Goal: Navigation & Orientation: Understand site structure

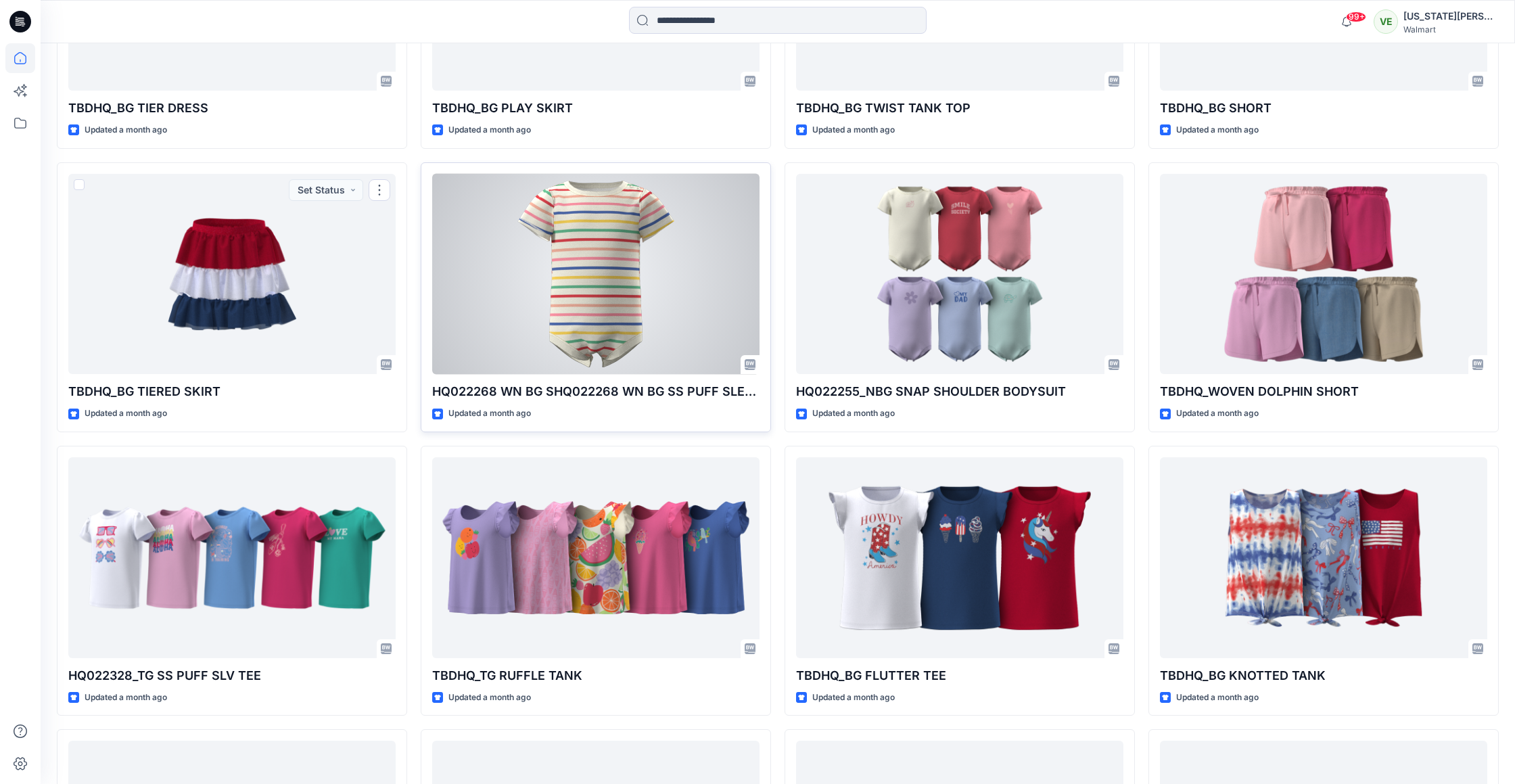
scroll to position [10810, 0]
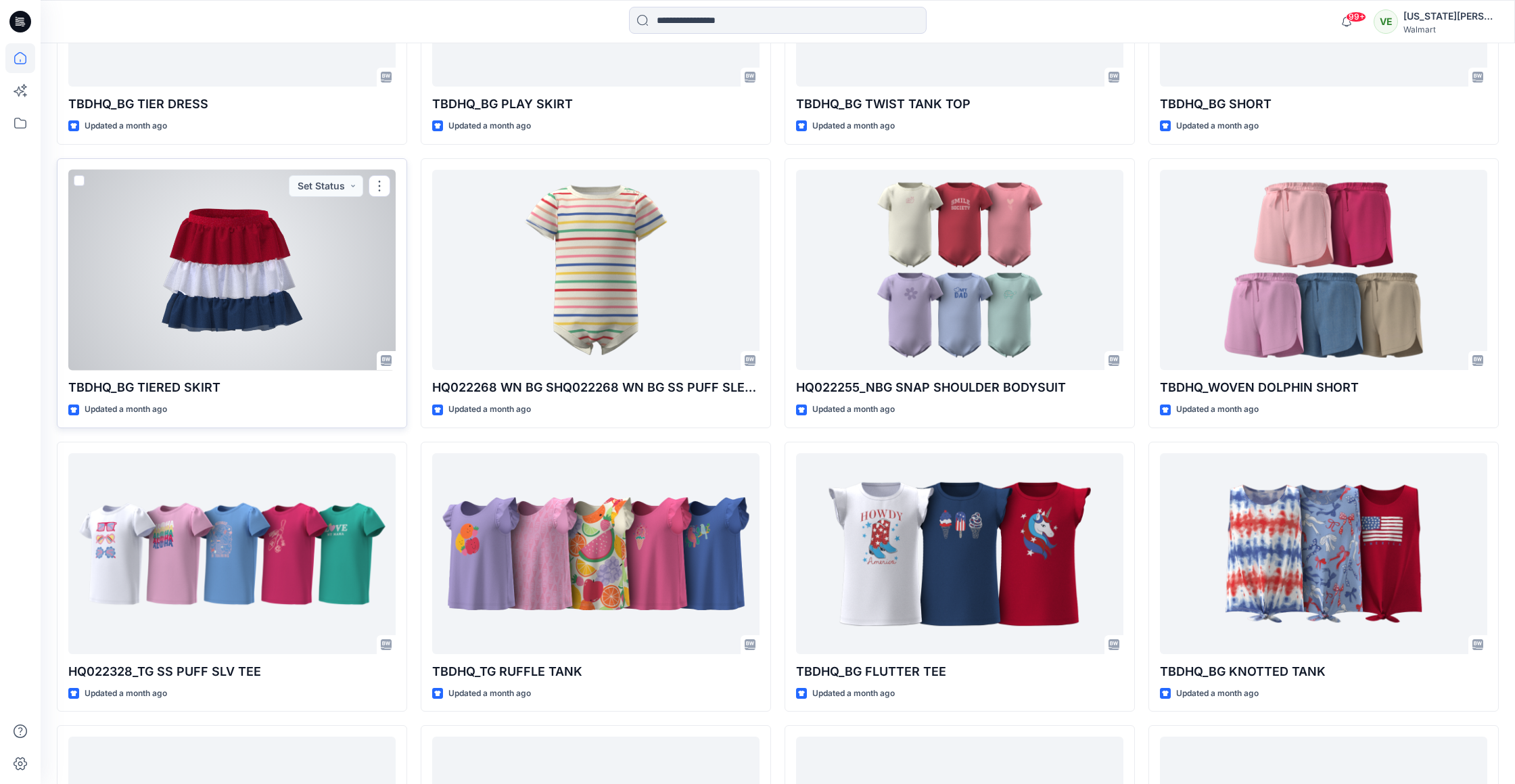
click at [316, 285] on div at bounding box center [232, 271] width 327 height 201
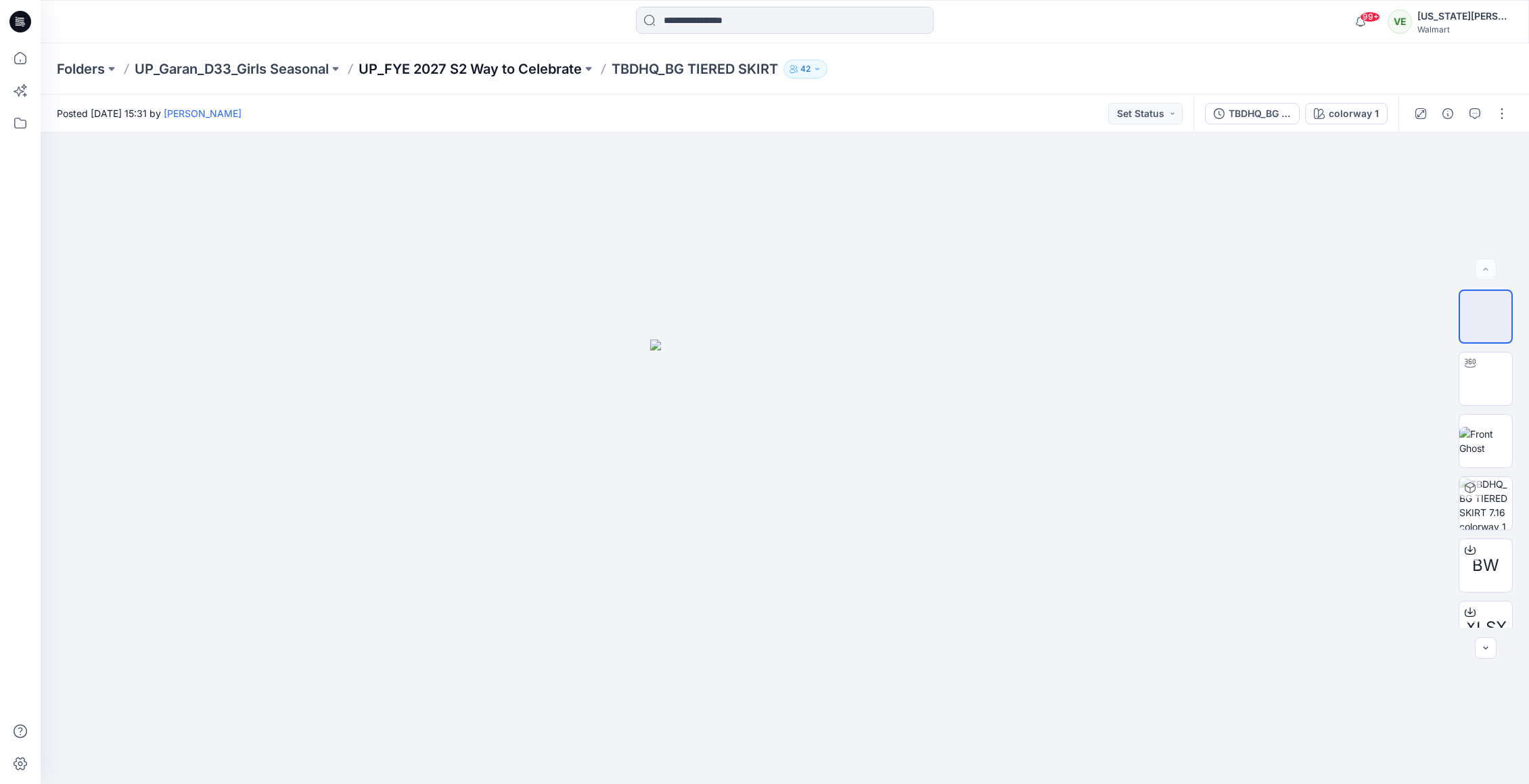
click at [542, 71] on p "UP_FYE 2027 S2 Way to Celebrate" at bounding box center [471, 69] width 223 height 19
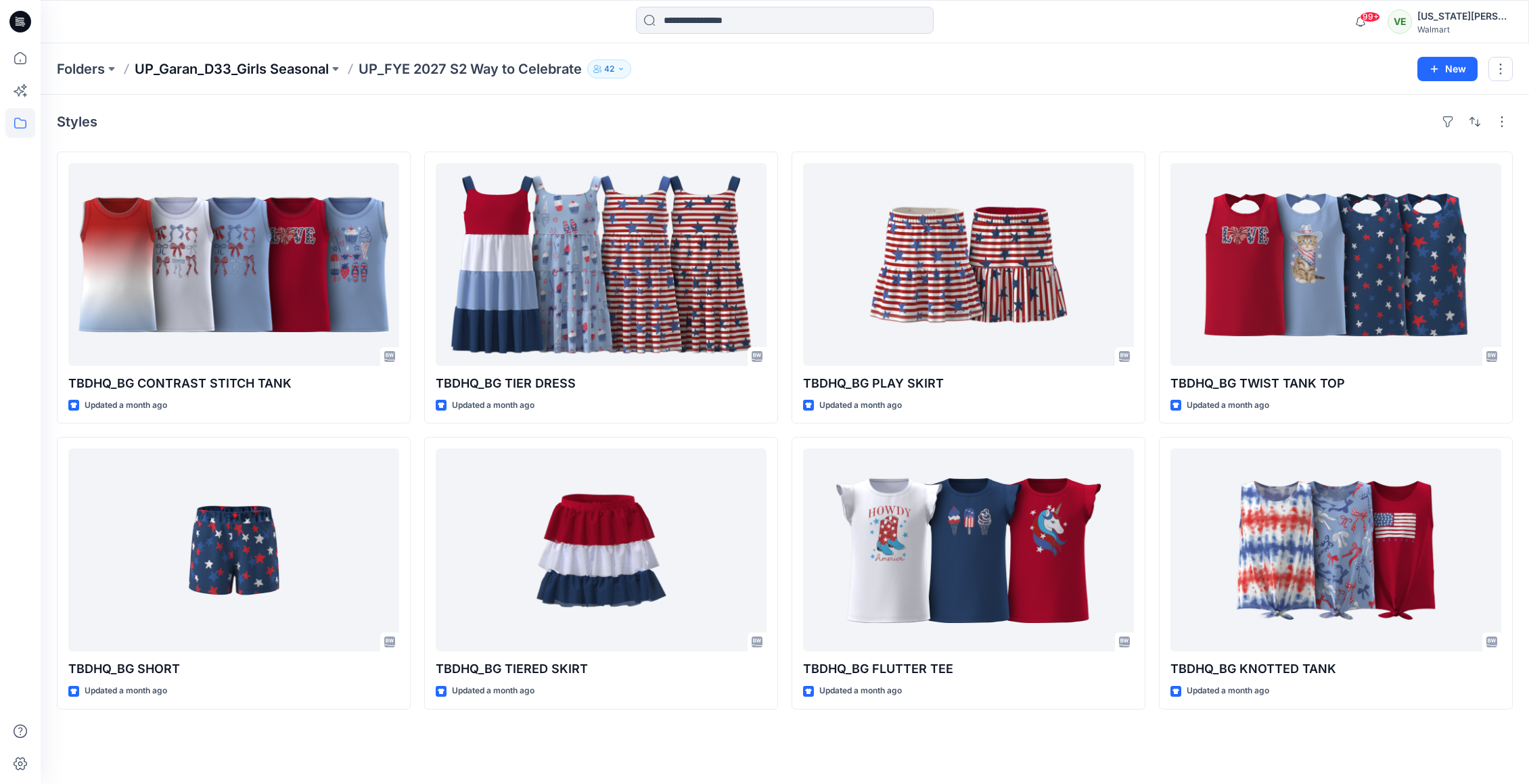
click at [293, 68] on p "UP_Garan_D33_Girls Seasonal" at bounding box center [232, 69] width 194 height 19
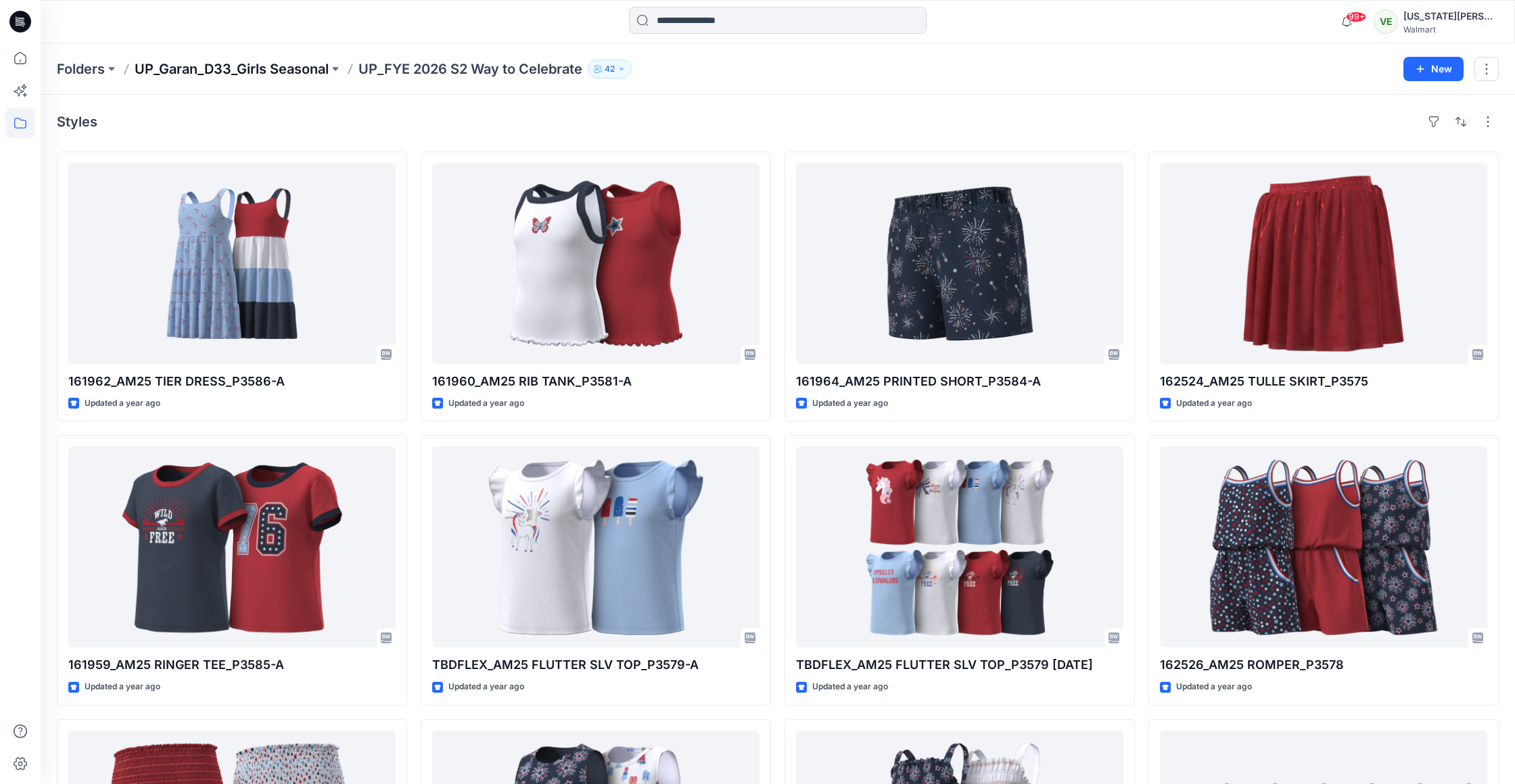
click at [254, 63] on p "UP_Garan_D33_Girls Seasonal" at bounding box center [232, 69] width 194 height 19
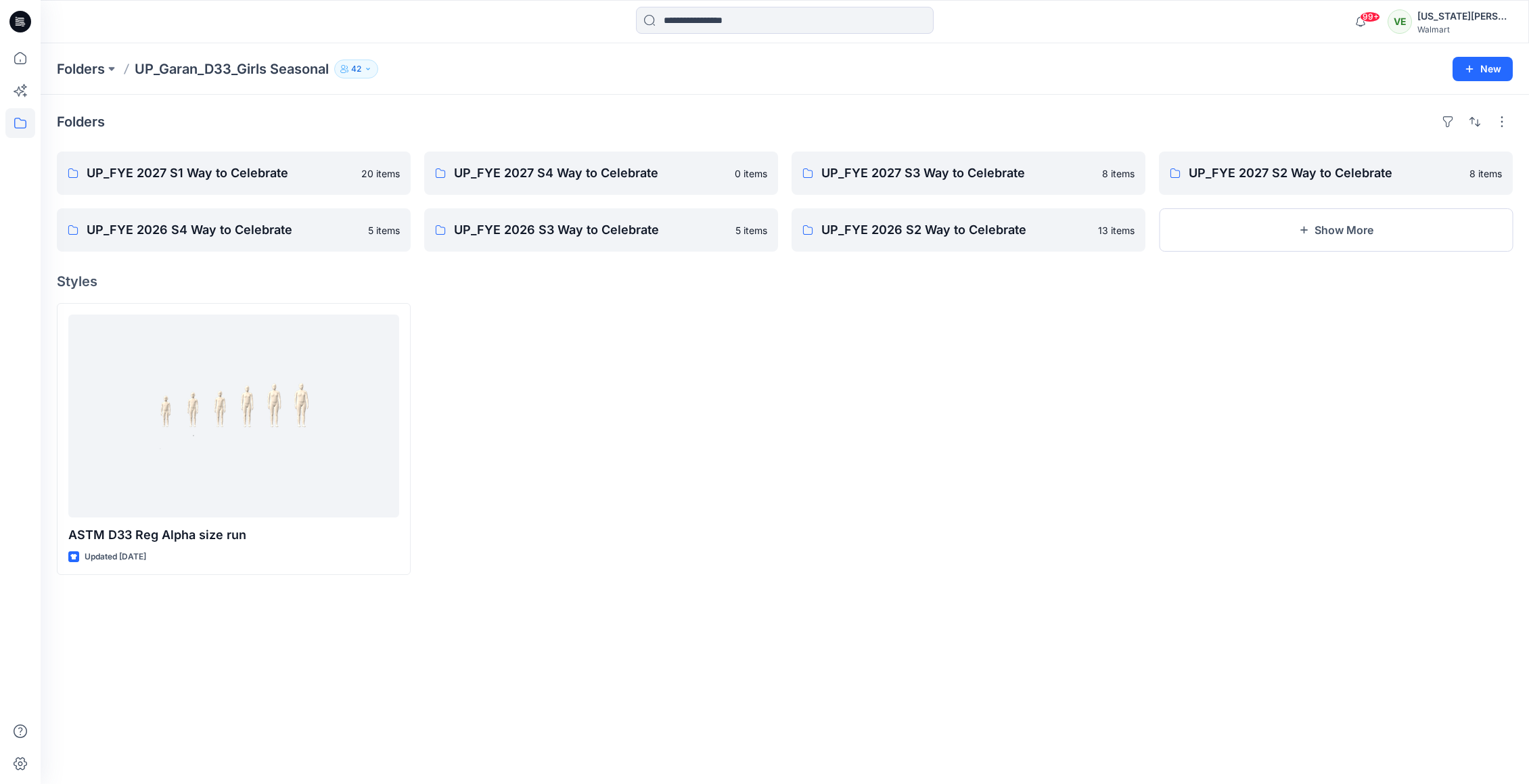
click at [1032, 251] on div "Folders UP_FYE 2027 S1 Way to Celebrate 20 items UP_FYE 2026 S4 Way to Celebrat…" at bounding box center [785, 439] width 1488 height 689
click at [1271, 233] on button "Show More" at bounding box center [1336, 230] width 353 height 44
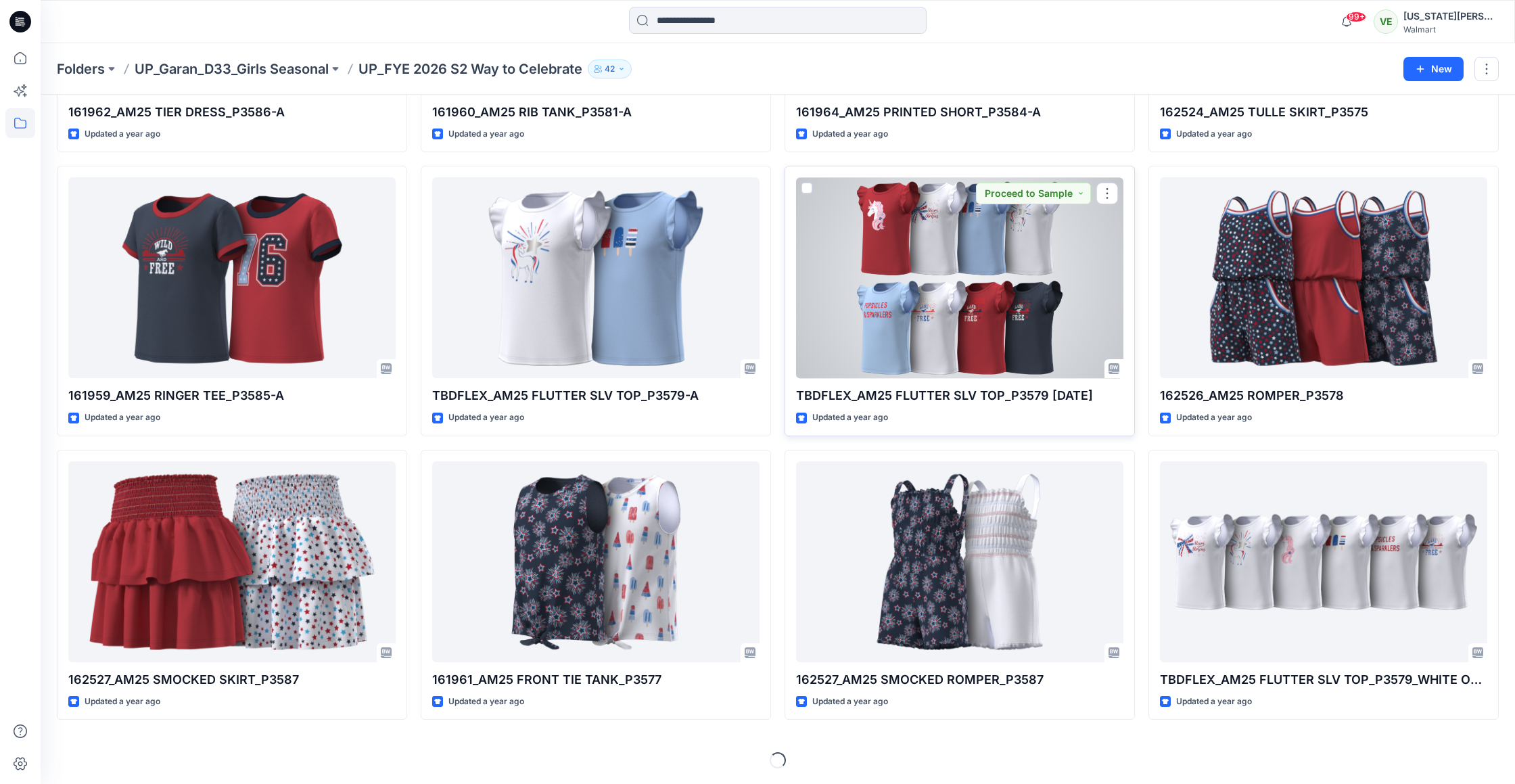
scroll to position [504, 0]
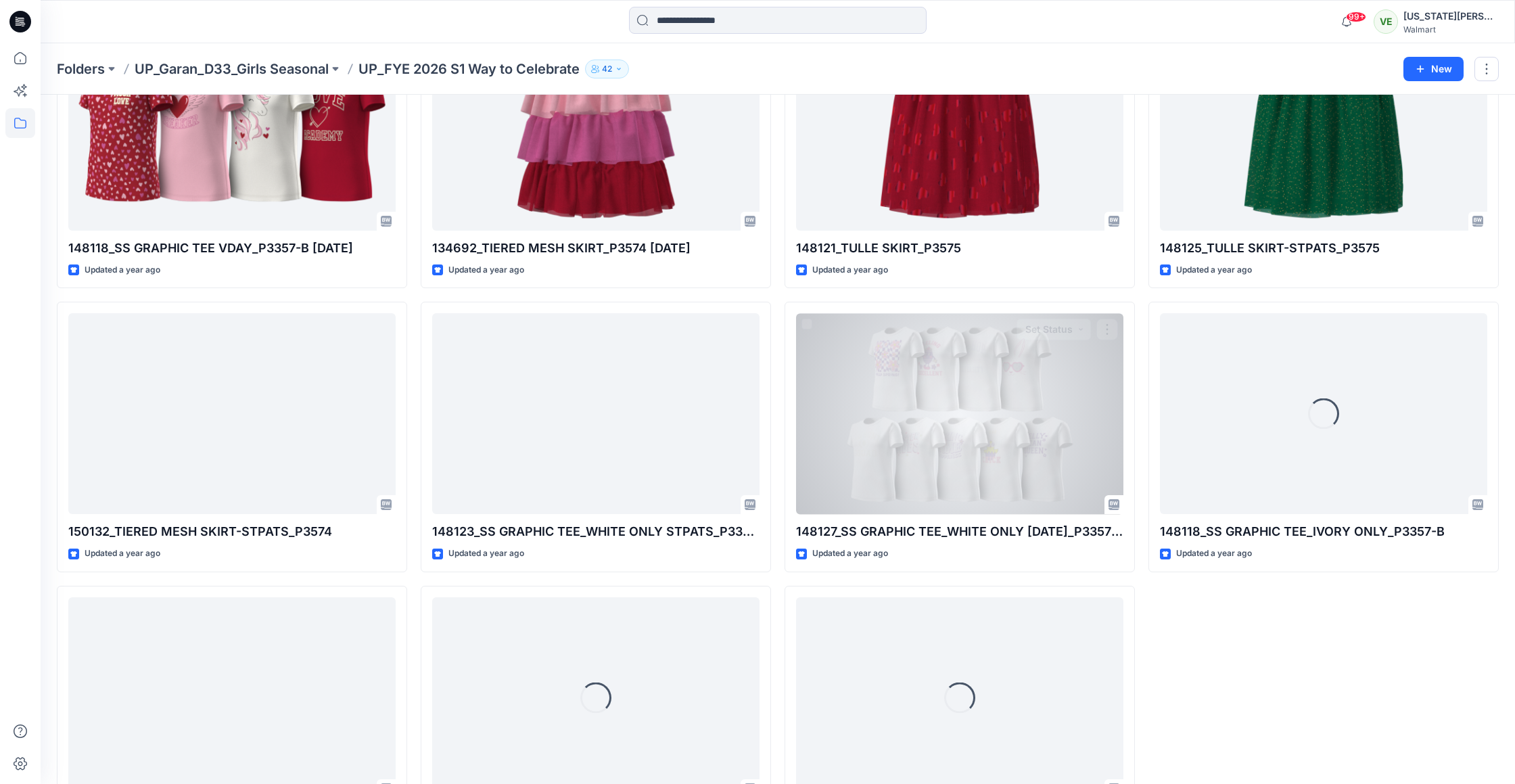
scroll to position [788, 0]
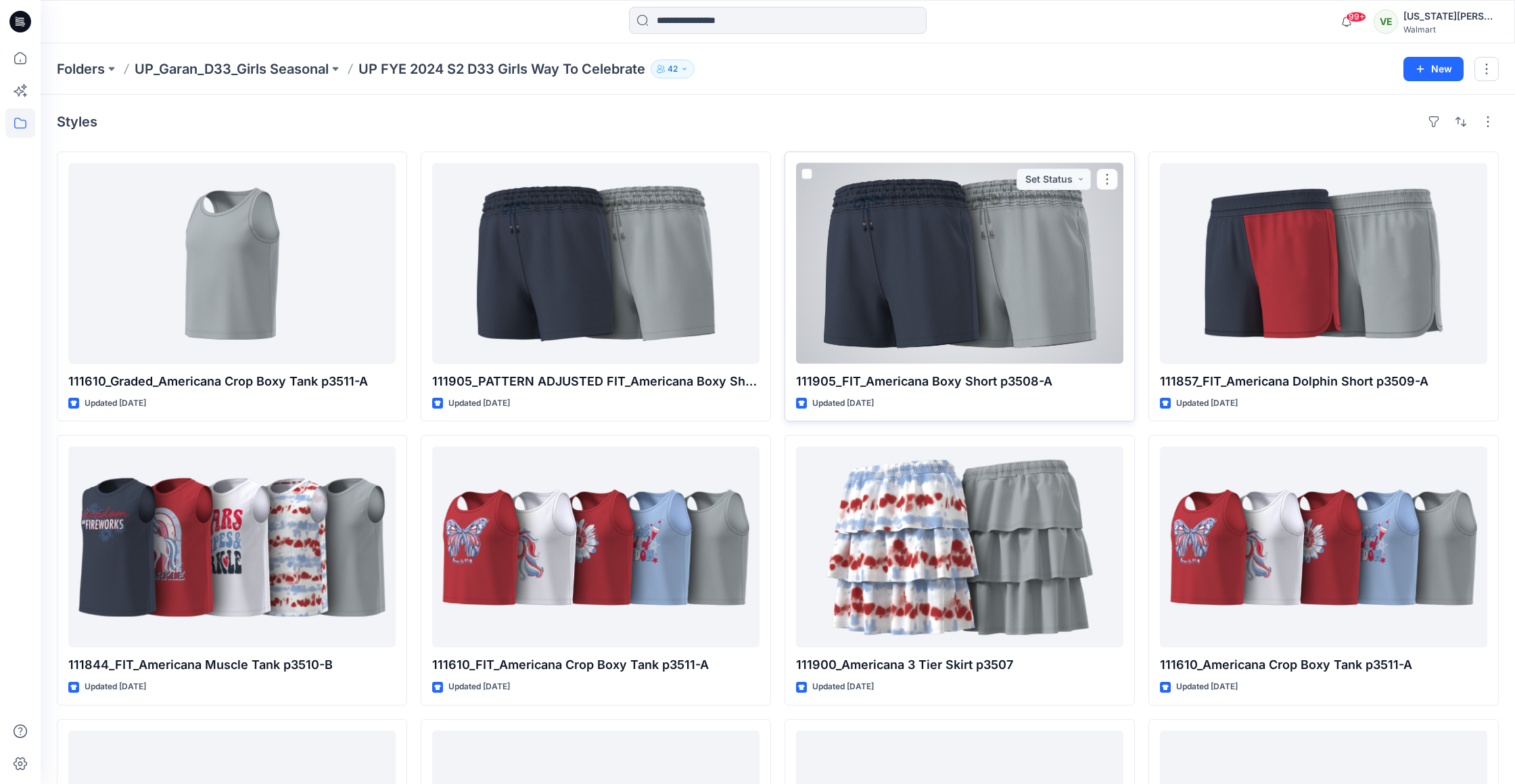
scroll to position [220, 0]
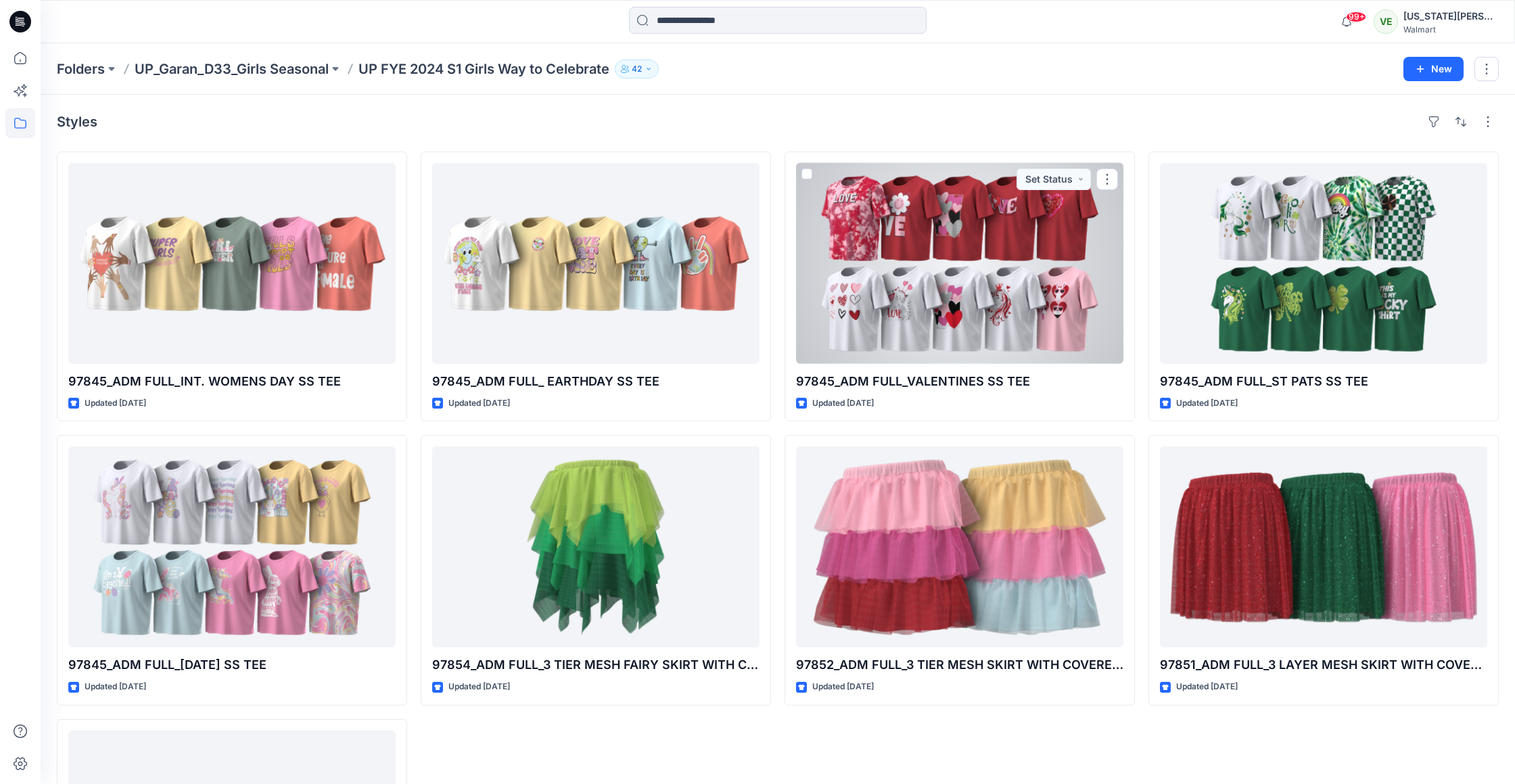
scroll to position [220, 0]
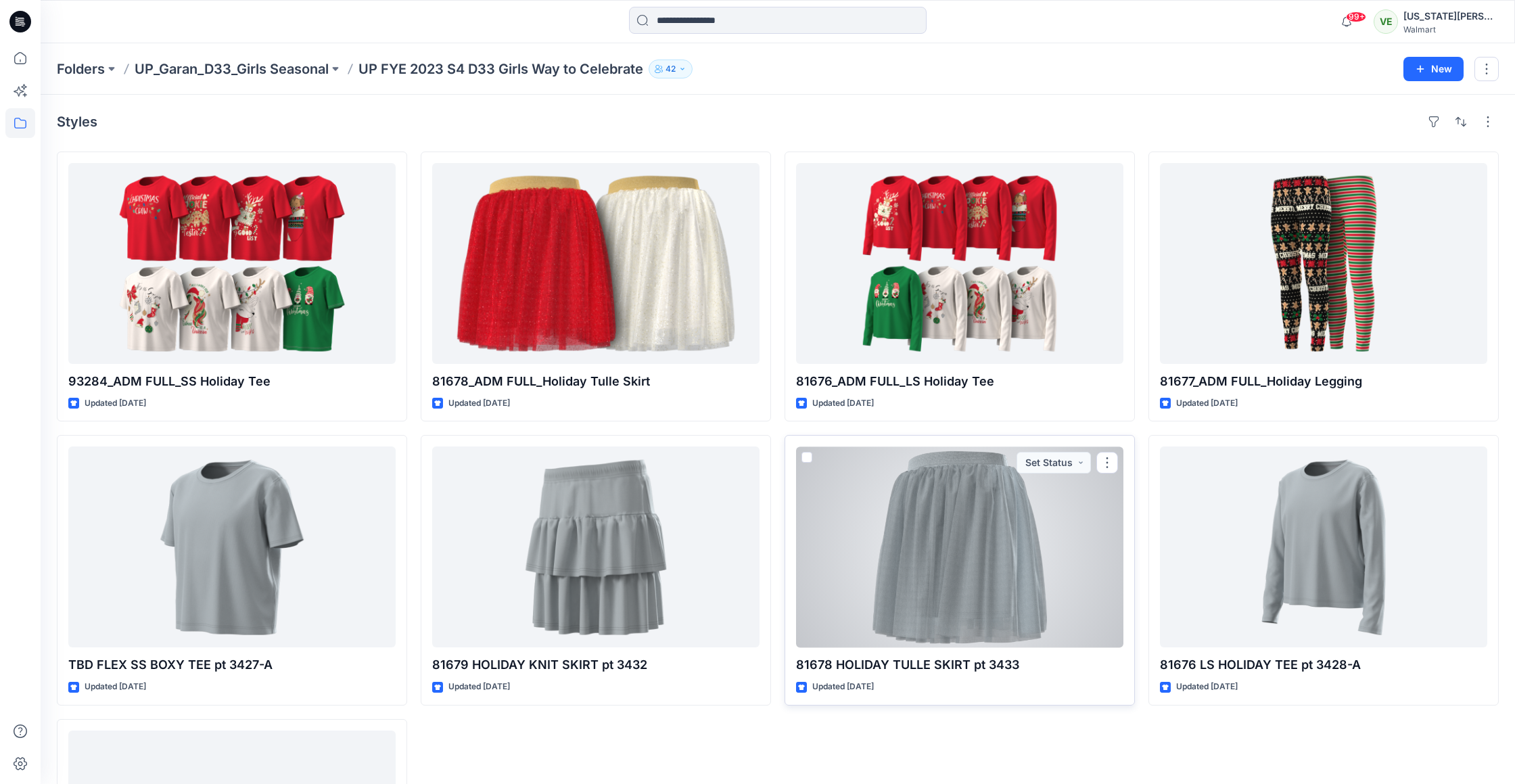
scroll to position [220, 0]
